Goal: Transaction & Acquisition: Purchase product/service

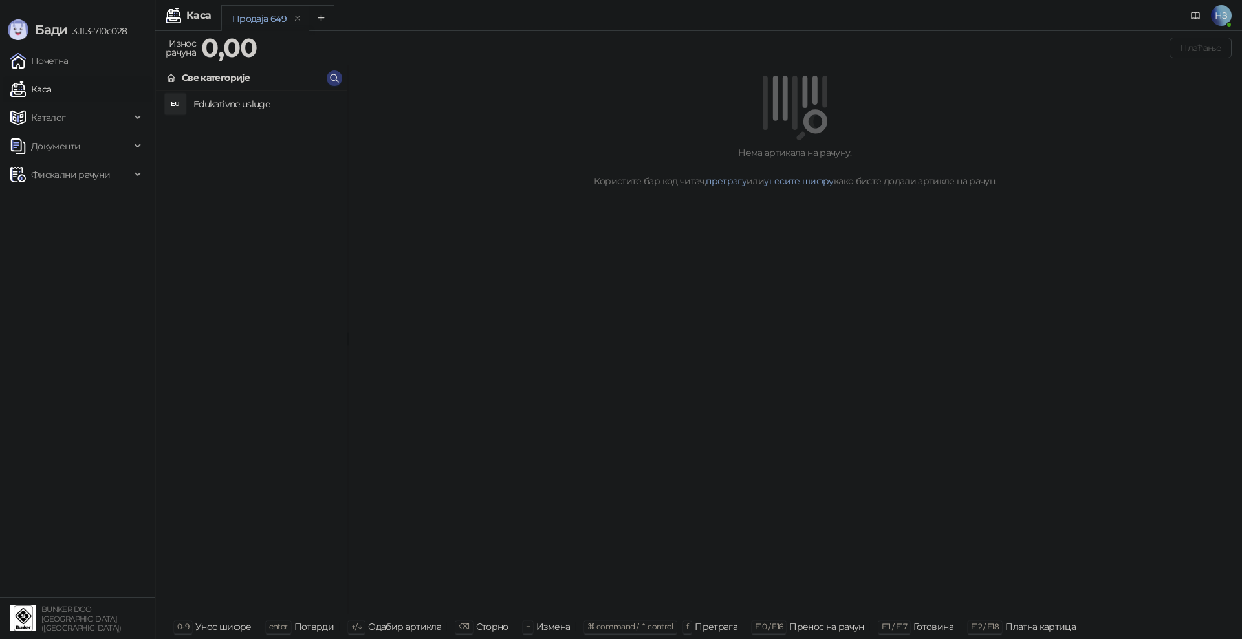
click at [243, 108] on h4 "Edukativne usluge" at bounding box center [265, 104] width 144 height 21
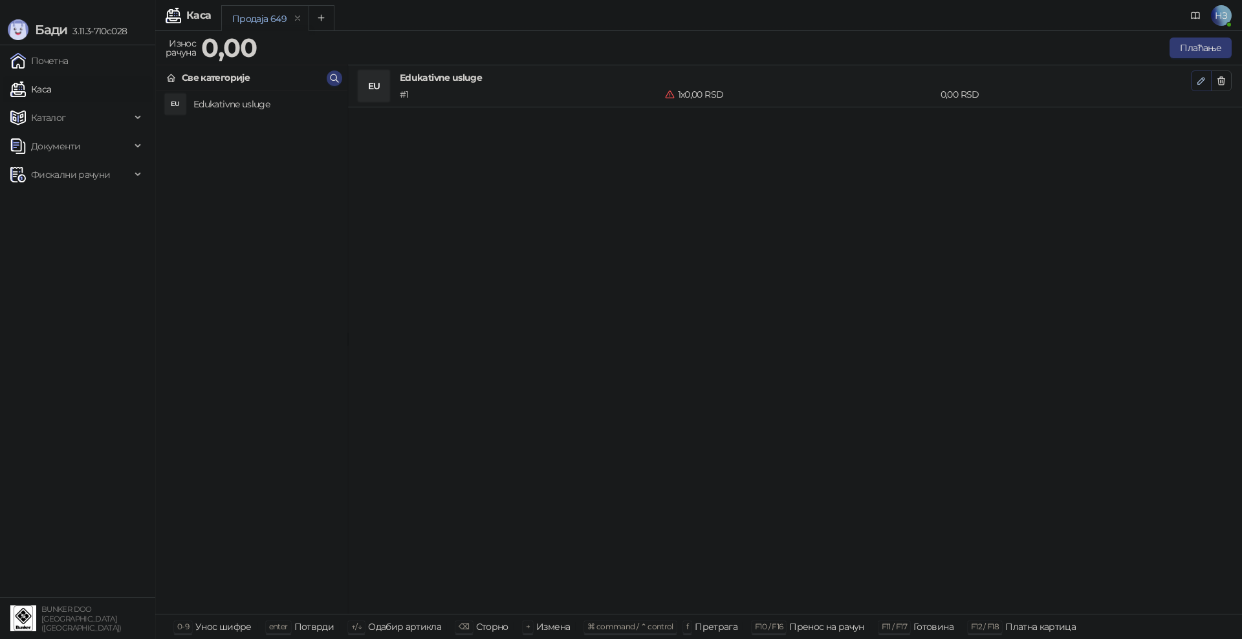
click at [1198, 82] on icon "button" at bounding box center [1201, 81] width 6 height 6
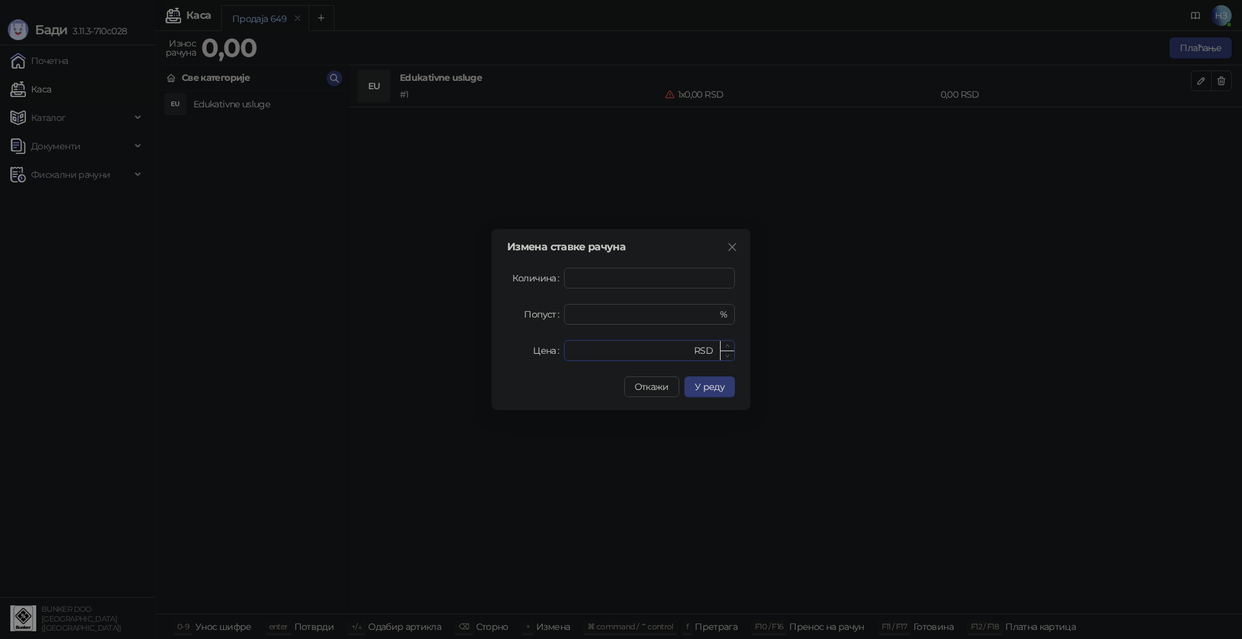
click at [607, 344] on input "*" at bounding box center [632, 350] width 120 height 19
drag, startPoint x: 615, startPoint y: 351, endPoint x: 560, endPoint y: 349, distance: 54.4
click at [560, 349] on div "Цена * RSD" at bounding box center [621, 350] width 228 height 21
type input "****"
click at [707, 391] on span "У реду" at bounding box center [710, 387] width 30 height 12
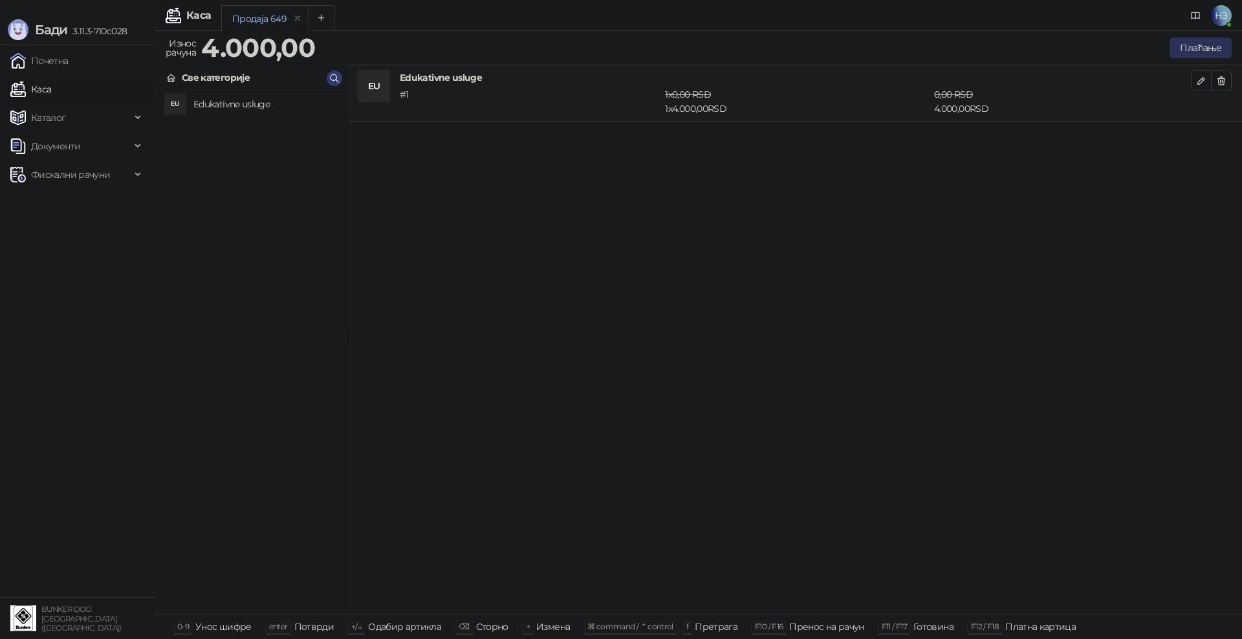
click at [1176, 50] on button "Плаћање" at bounding box center [1201, 48] width 62 height 21
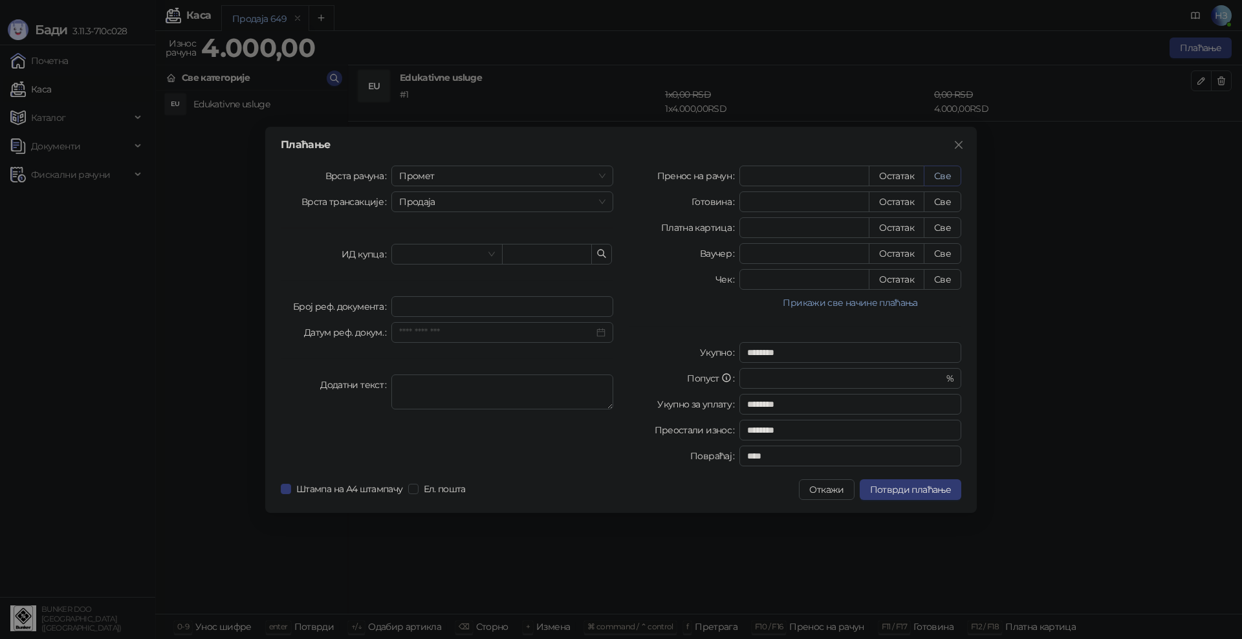
click at [931, 175] on button "Све" at bounding box center [943, 176] width 38 height 21
type input "****"
click at [927, 493] on span "Потврди плаћање" at bounding box center [910, 490] width 81 height 12
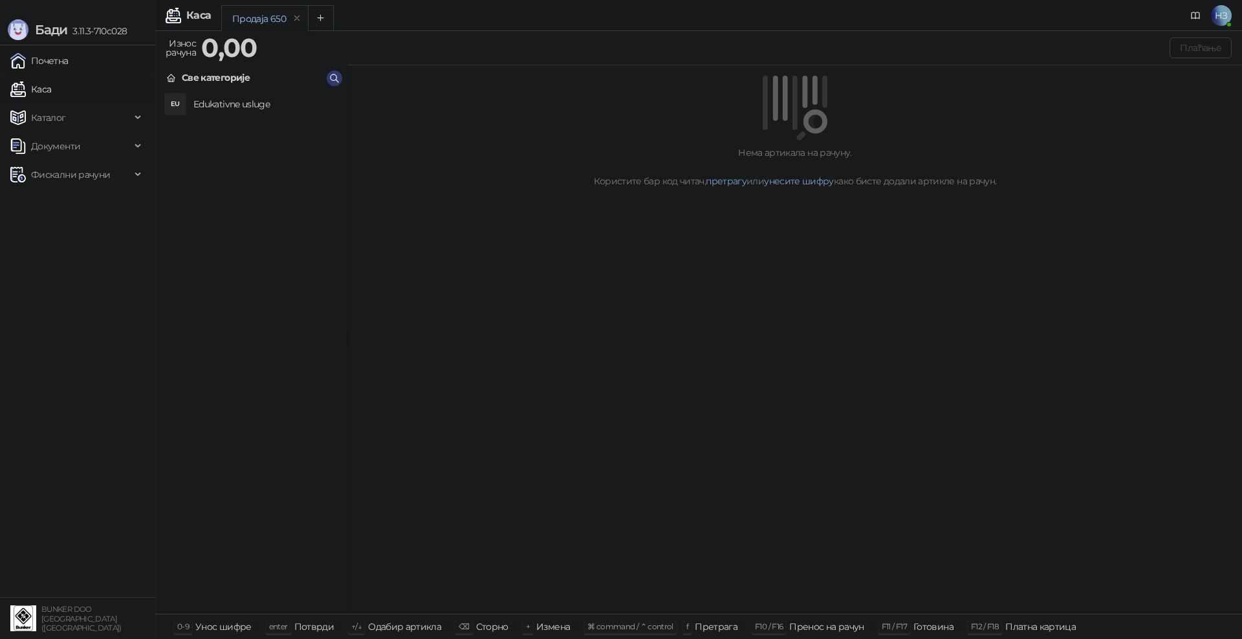
click at [42, 59] on link "Почетна" at bounding box center [39, 61] width 58 height 26
